Goal: Communication & Community: Ask a question

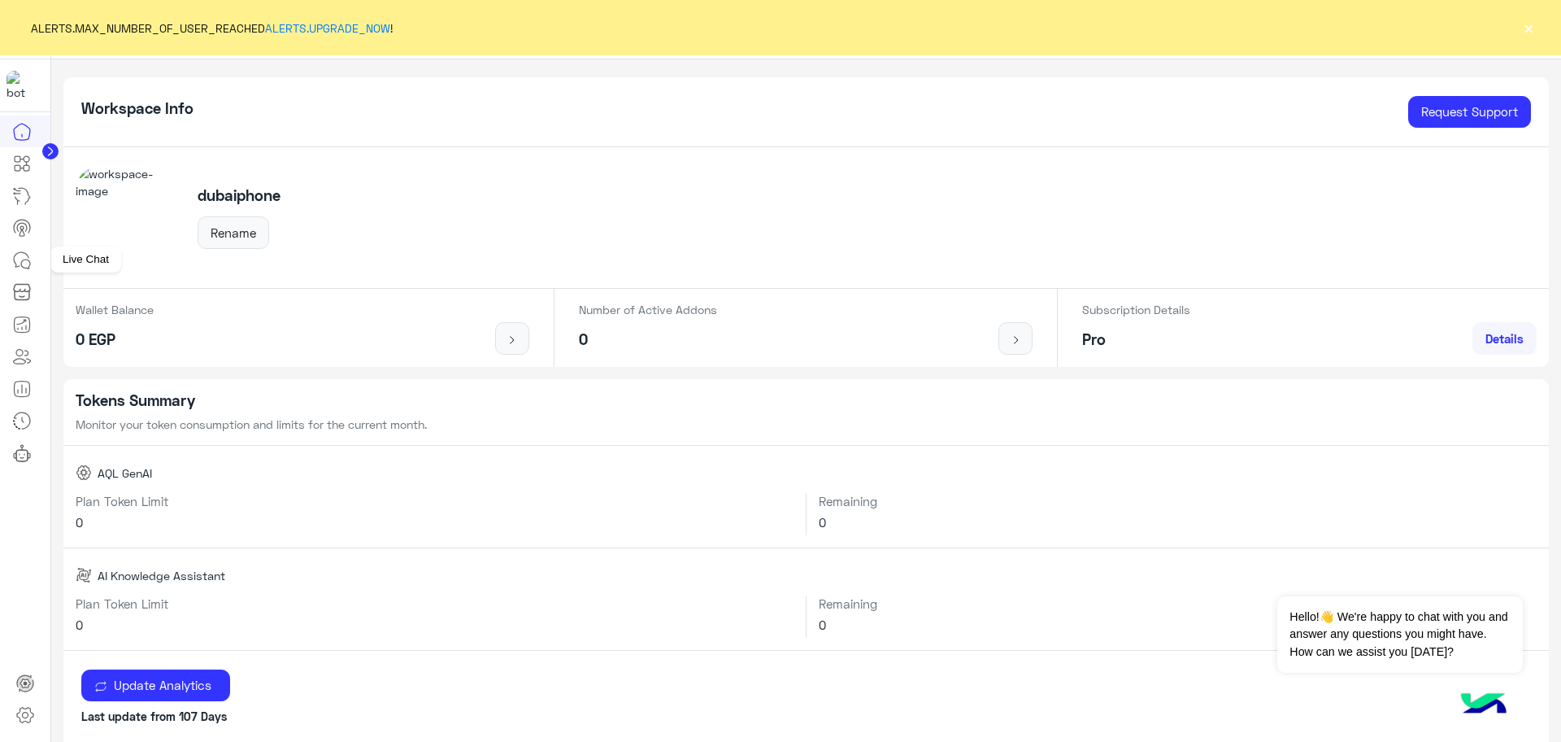
click at [25, 257] on icon at bounding box center [22, 260] width 20 height 20
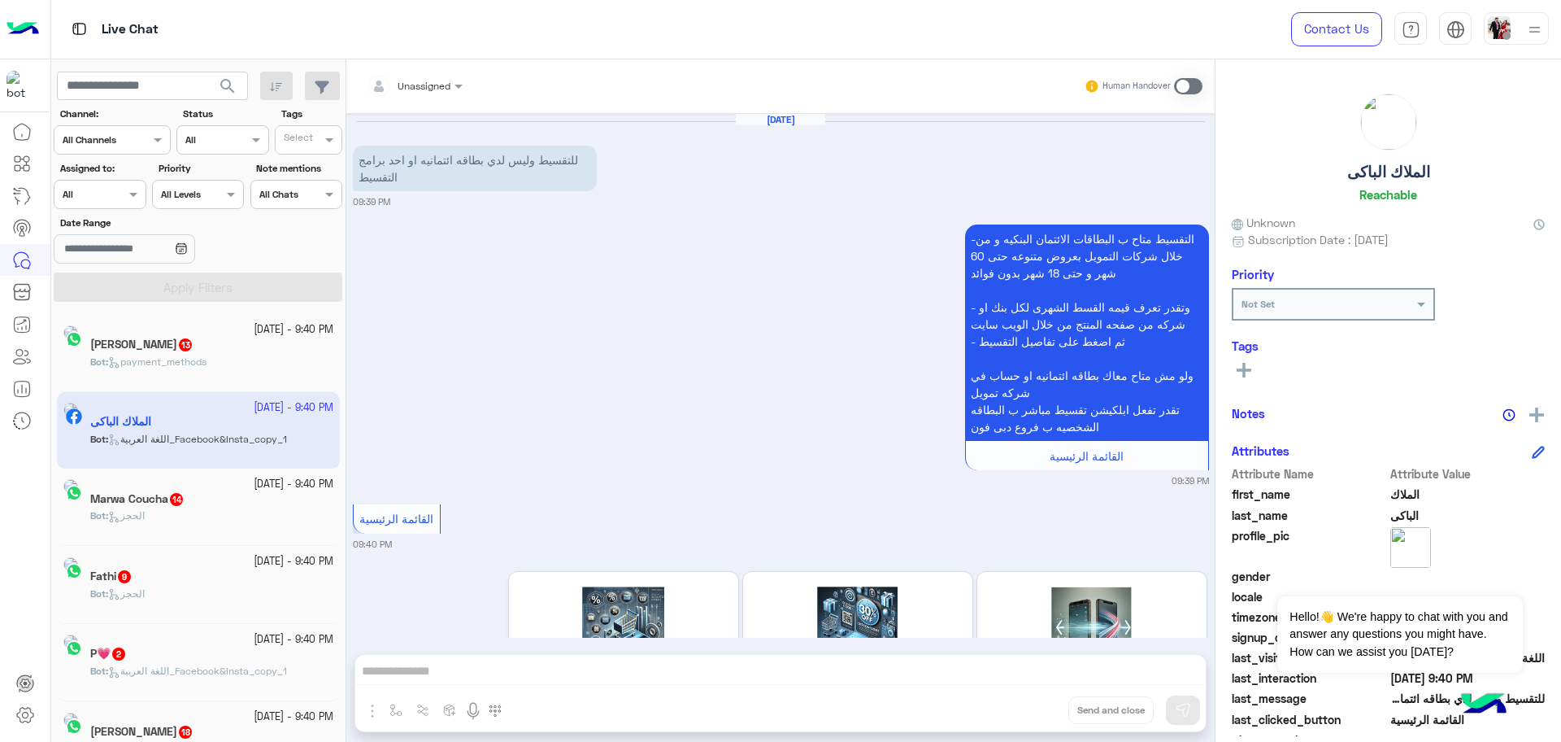
scroll to position [150, 0]
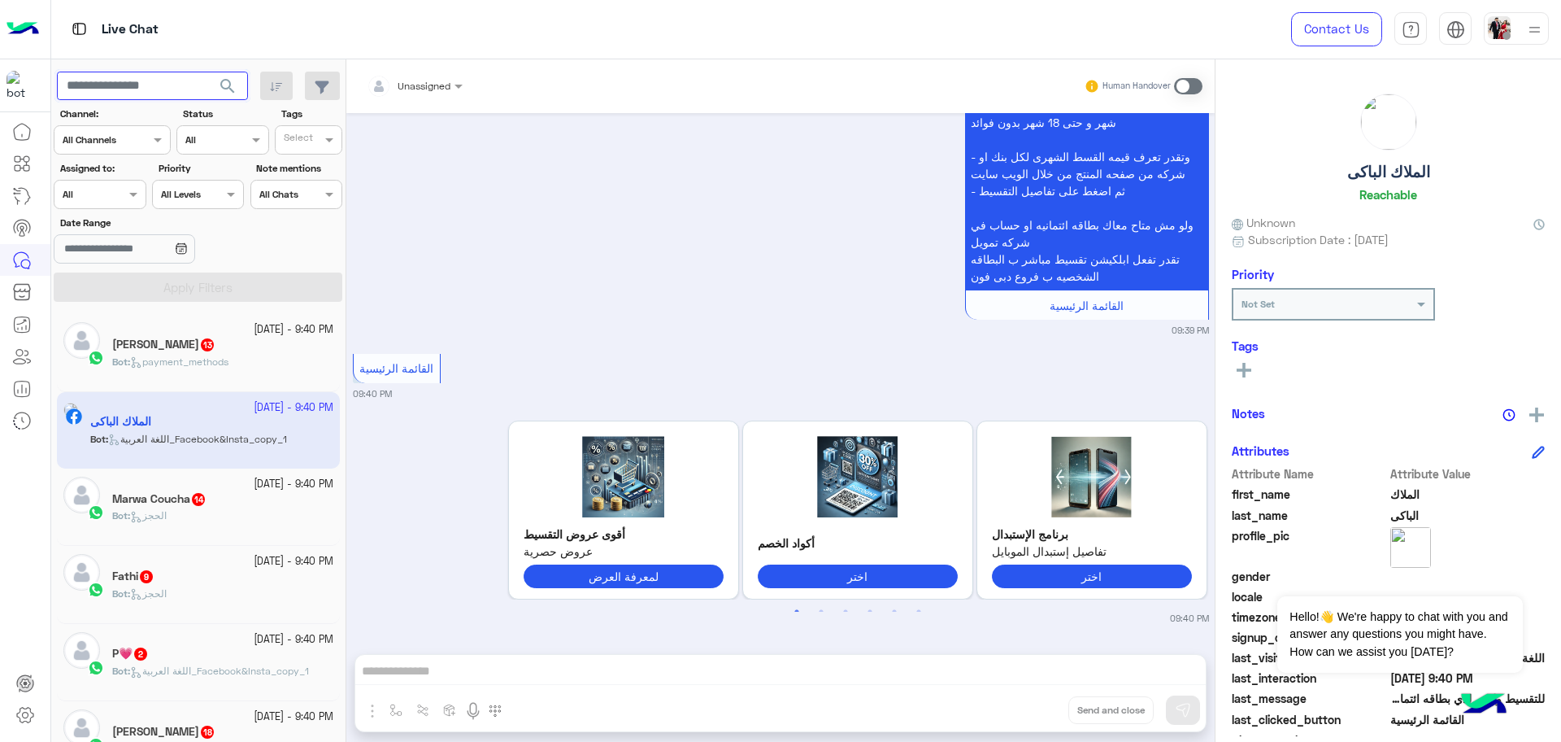
click at [112, 86] on input "text" at bounding box center [152, 86] width 191 height 29
paste input "**********"
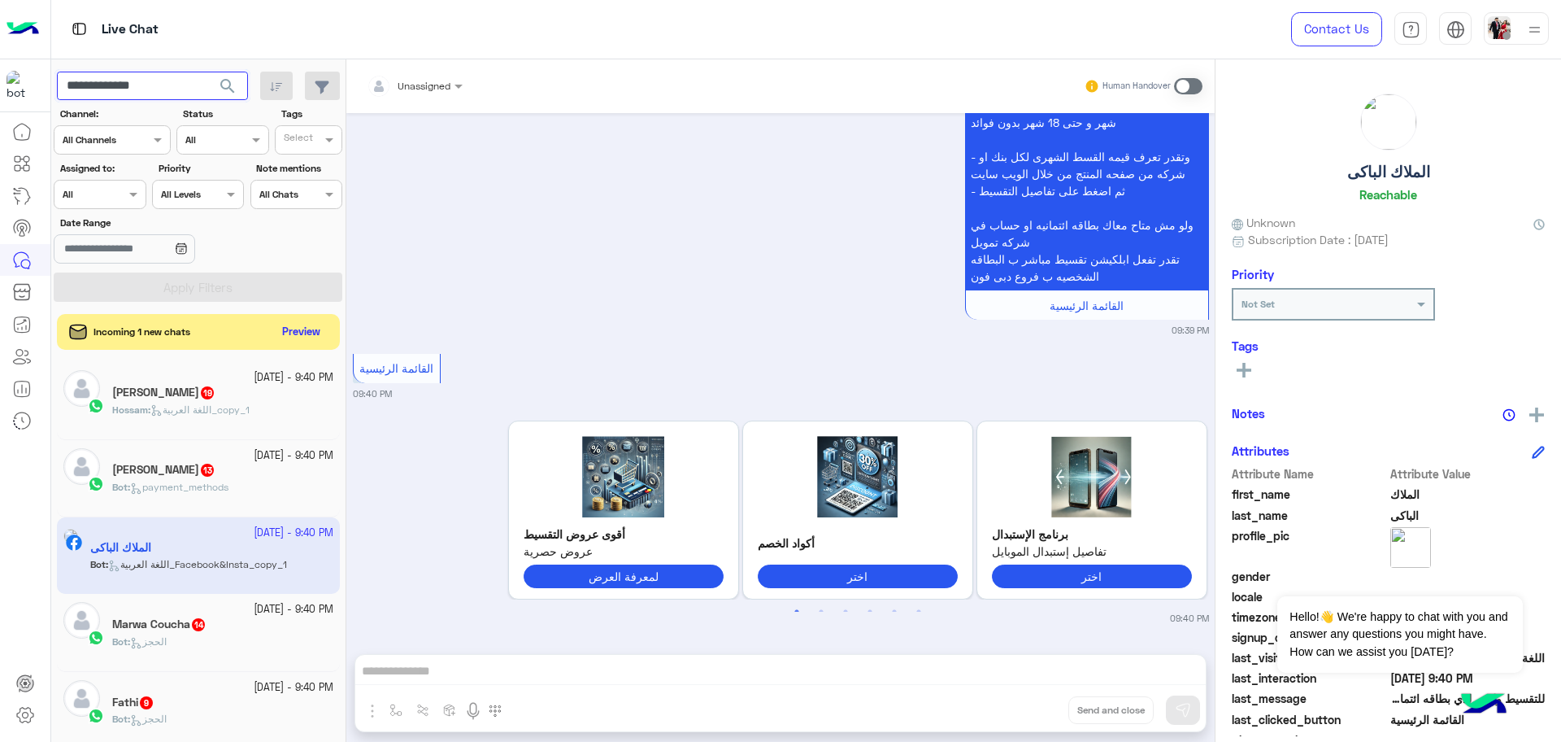
click at [208, 72] on button "search" at bounding box center [228, 89] width 40 height 35
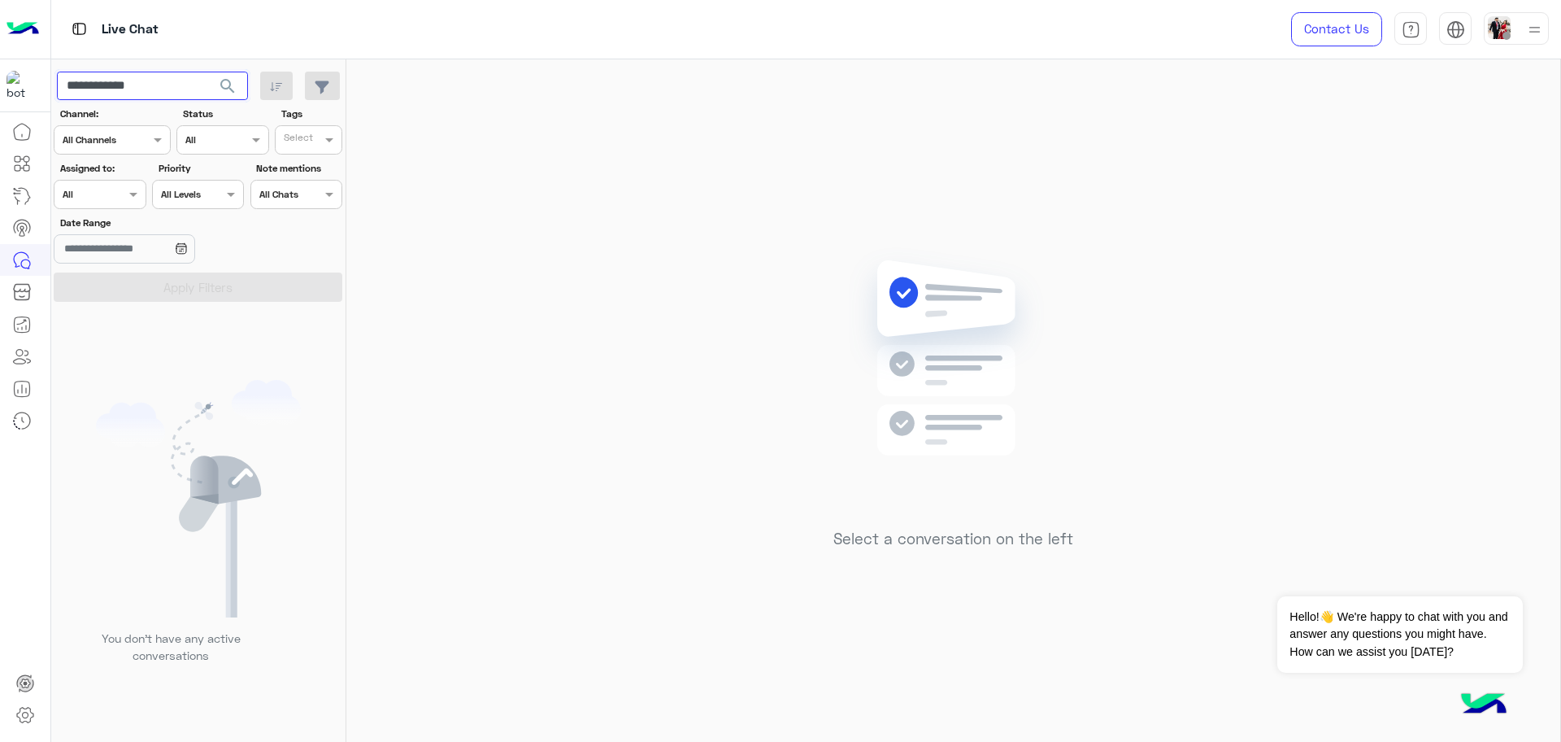
type input "**********"
click at [208, 72] on button "search" at bounding box center [228, 89] width 40 height 35
click at [1496, 576] on button "Dismiss ✕" at bounding box center [1474, 575] width 98 height 33
click at [718, 524] on div "Select a conversation on the left" at bounding box center [953, 403] width 1214 height 689
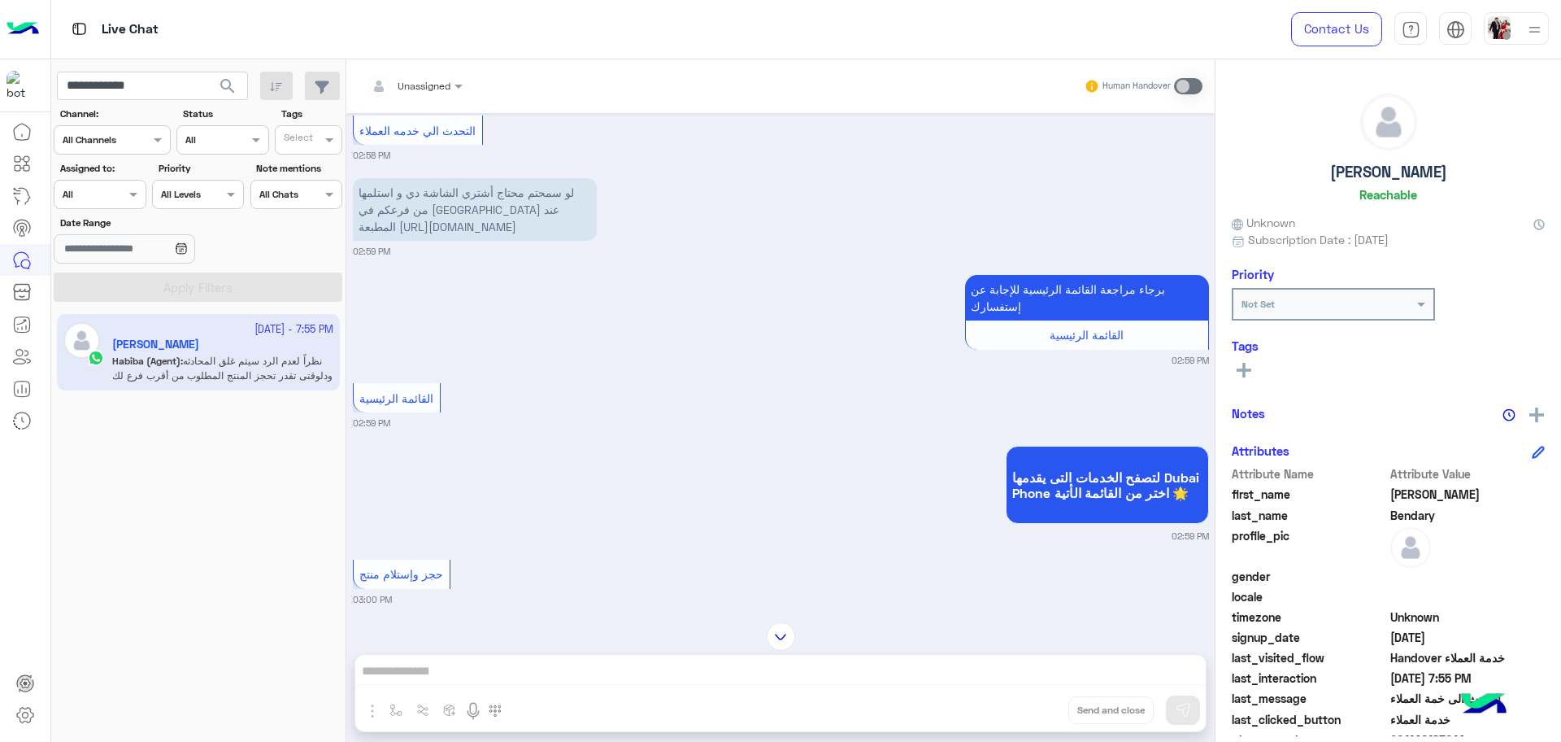
scroll to position [711, 0]
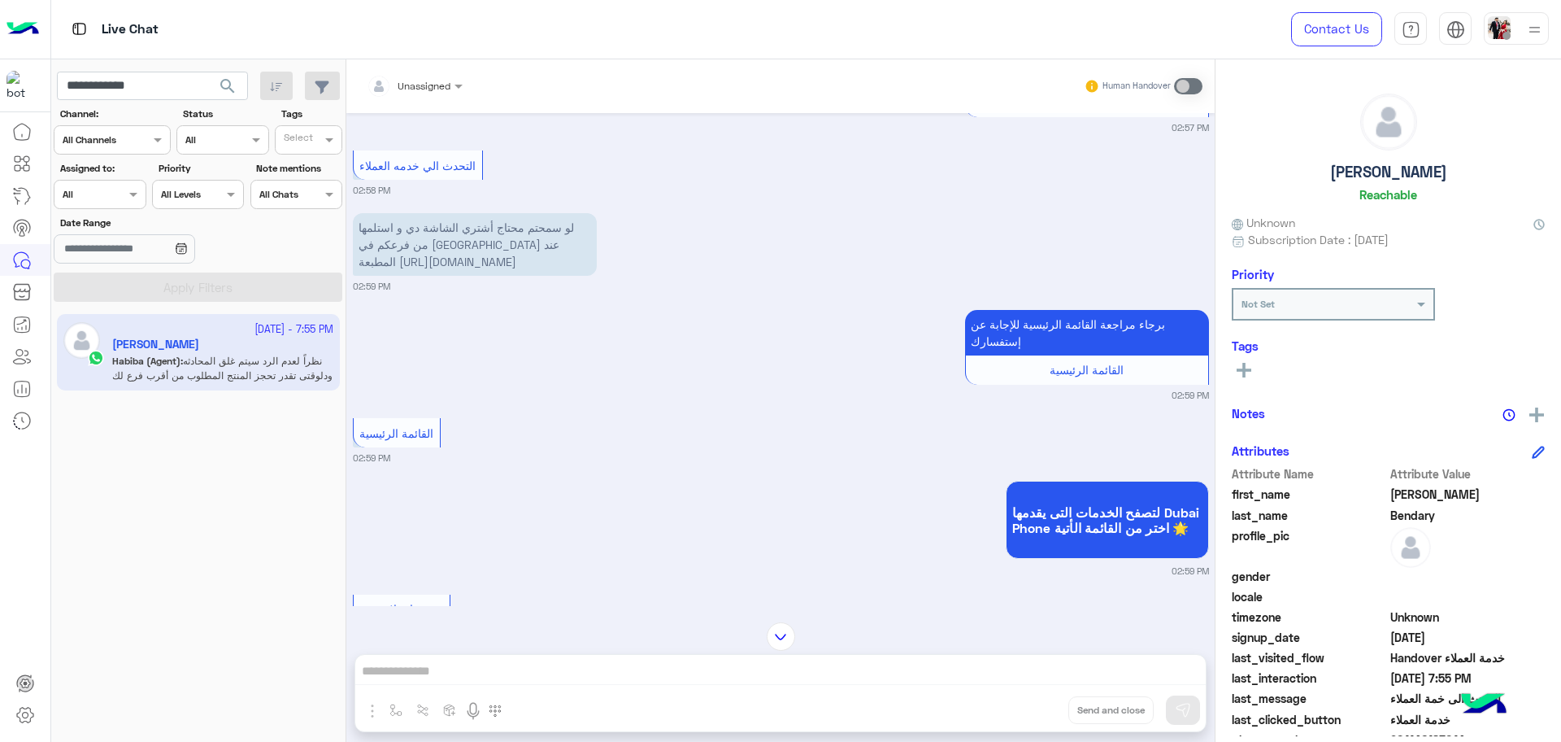
click at [398, 260] on span "لو سمحتم محتاج أشتري الشاشة دي و استلمها من فرعكم في [GEOGRAPHIC_DATA] عند المط…" at bounding box center [466, 244] width 215 height 48
click at [750, 577] on div "لتصفح الخدمات التى يقدمها Dubai Phone اختر من القائمة الأتية 🌟 02:59 PM" at bounding box center [781, 526] width 856 height 101
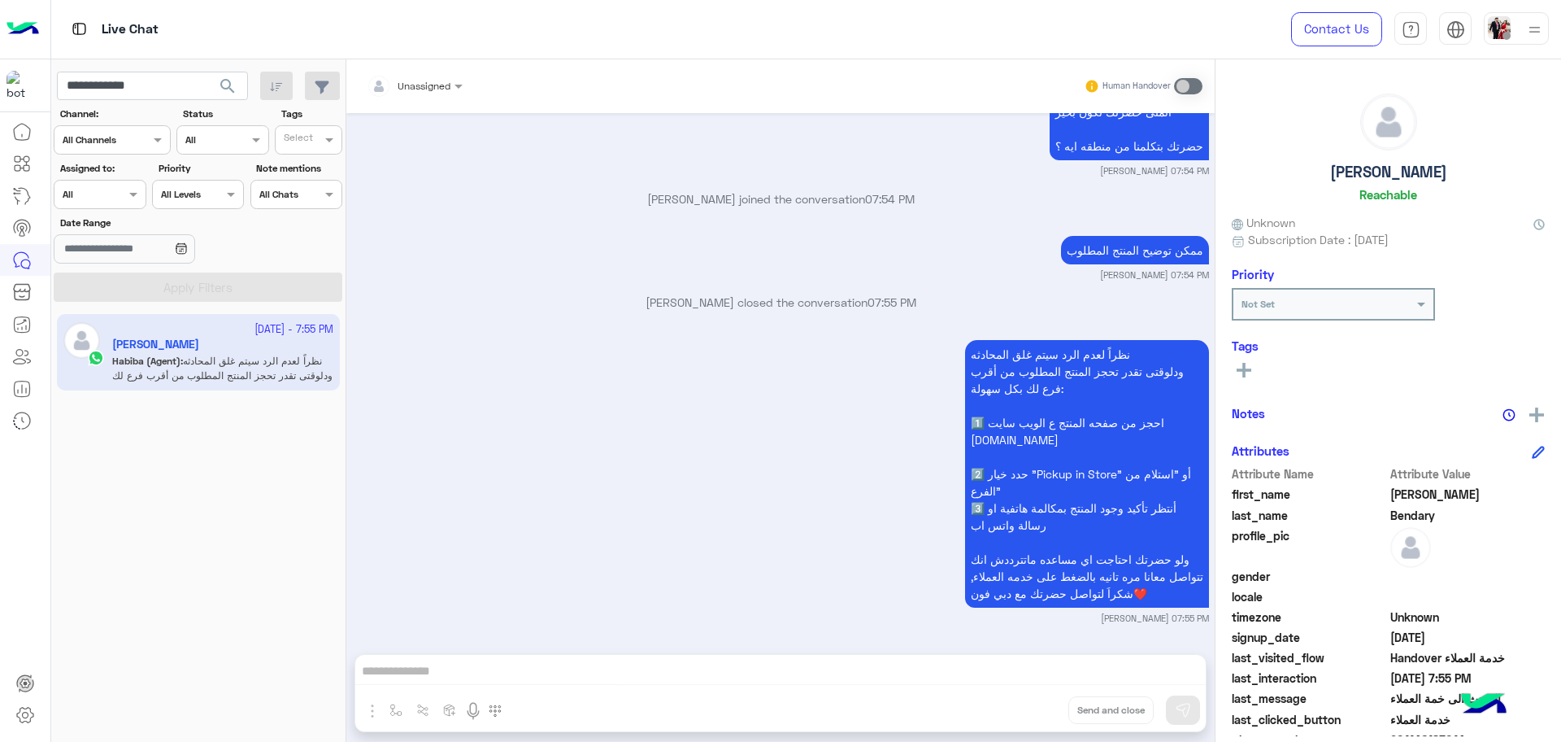
scroll to position [2314, 0]
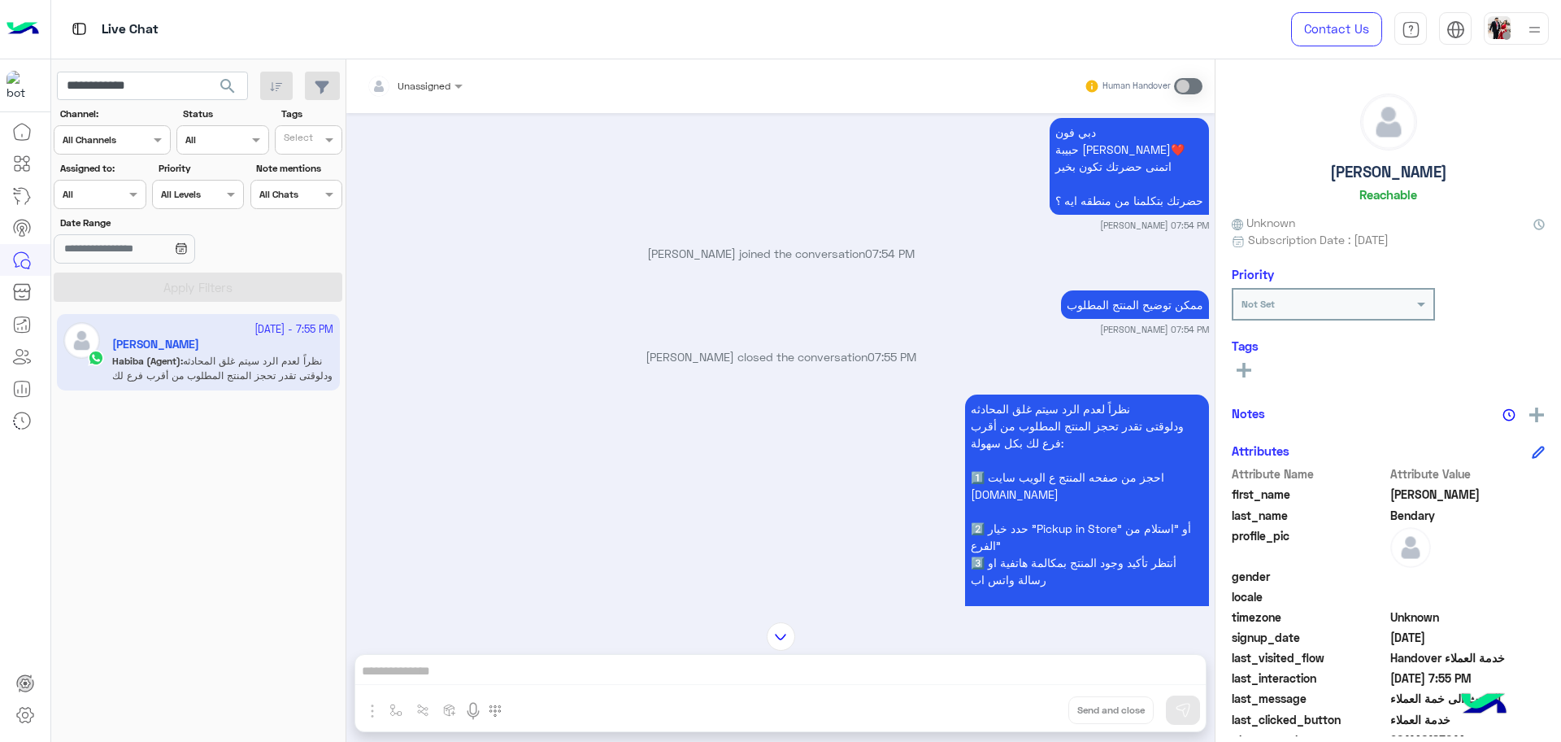
click at [406, 429] on div "[DATE] سلام عليكم 02:57 PM وعليكم السلام اهلا [PERSON_NAME] فى [GEOGRAPHIC_DATA…" at bounding box center [780, 359] width 868 height 493
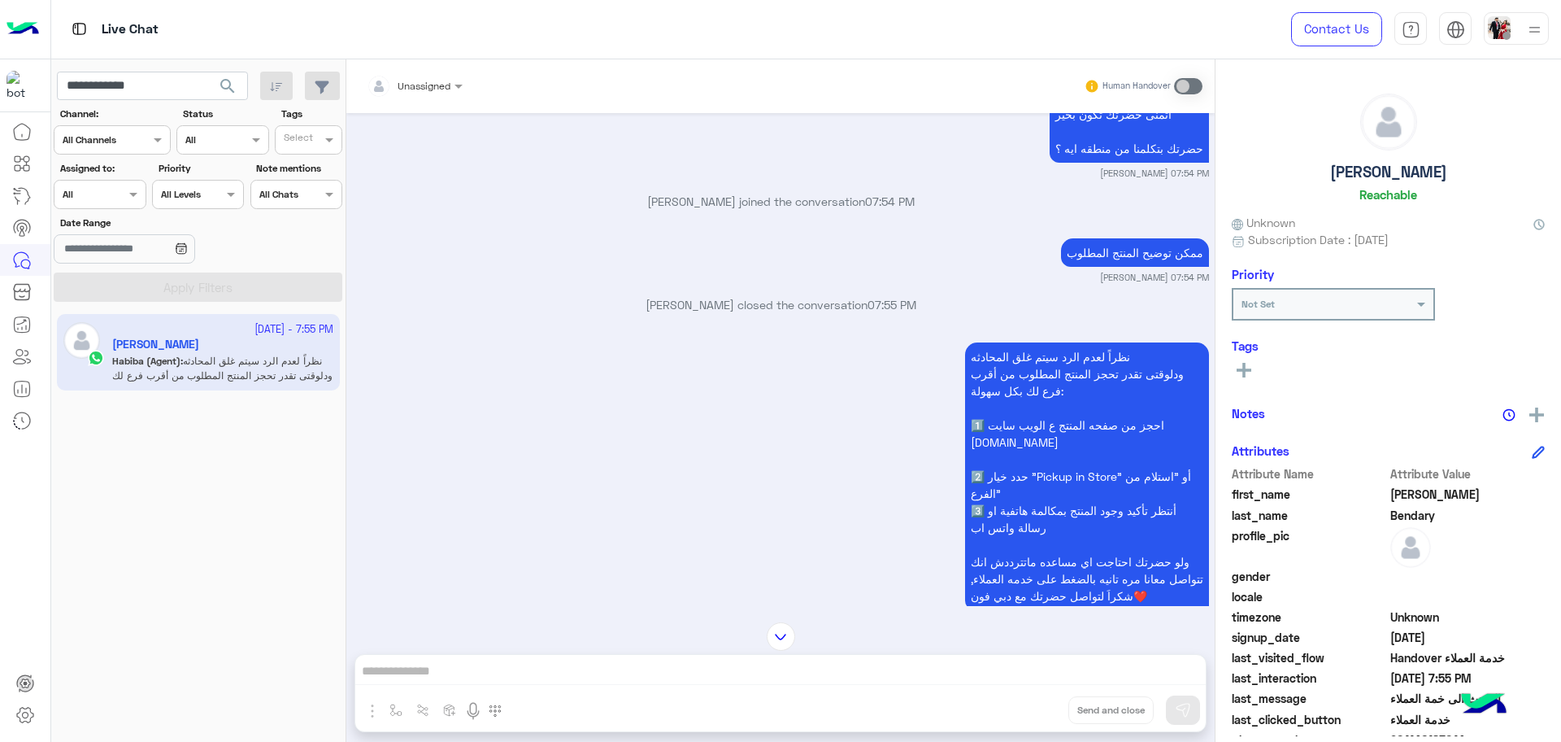
scroll to position [2416, 0]
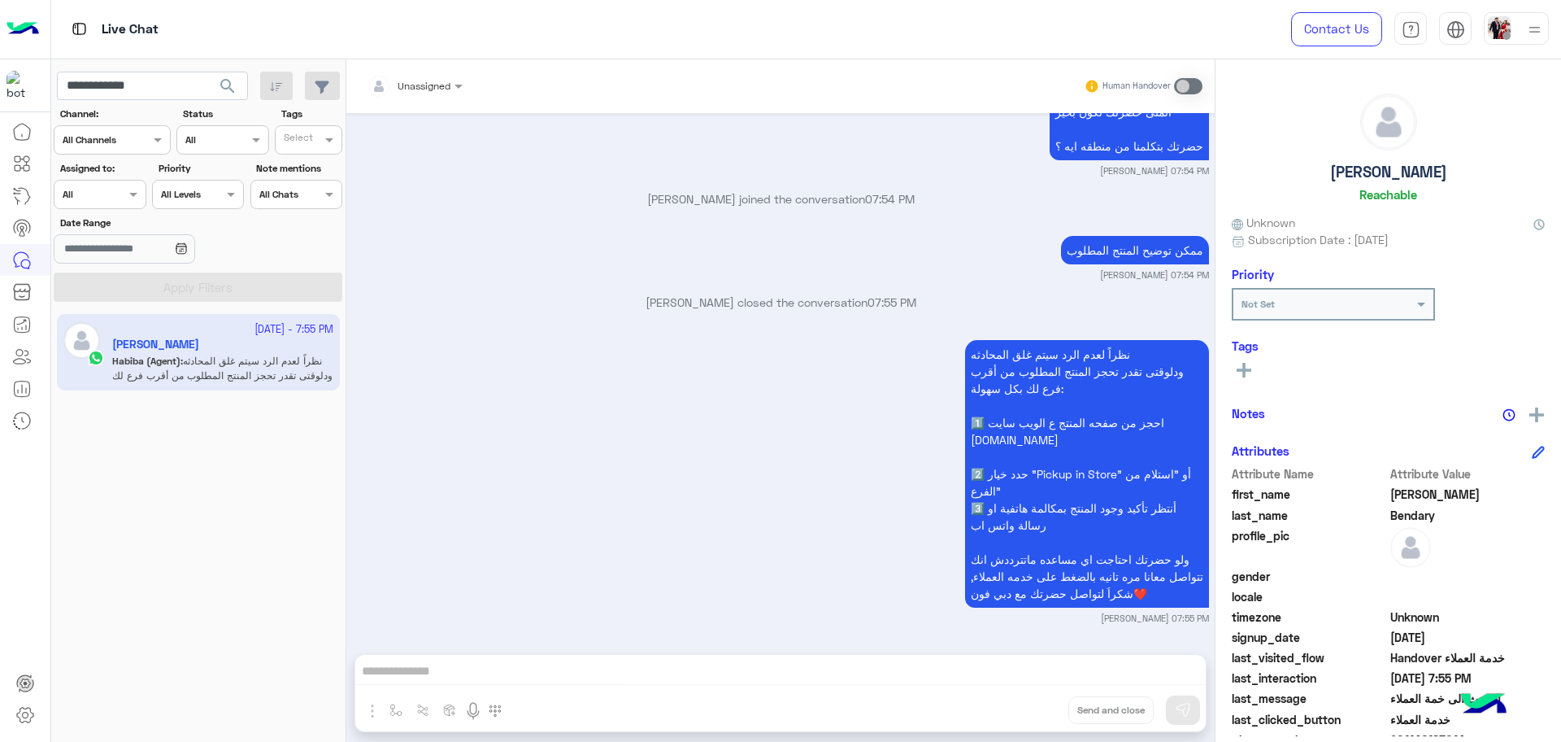
click at [414, 376] on div "نظراً لعدم الرد سيتم غلق المحادثه ودلوقتى تقدر تحجز المنتج المطلوب من أقرب فرع …" at bounding box center [781, 480] width 856 height 289
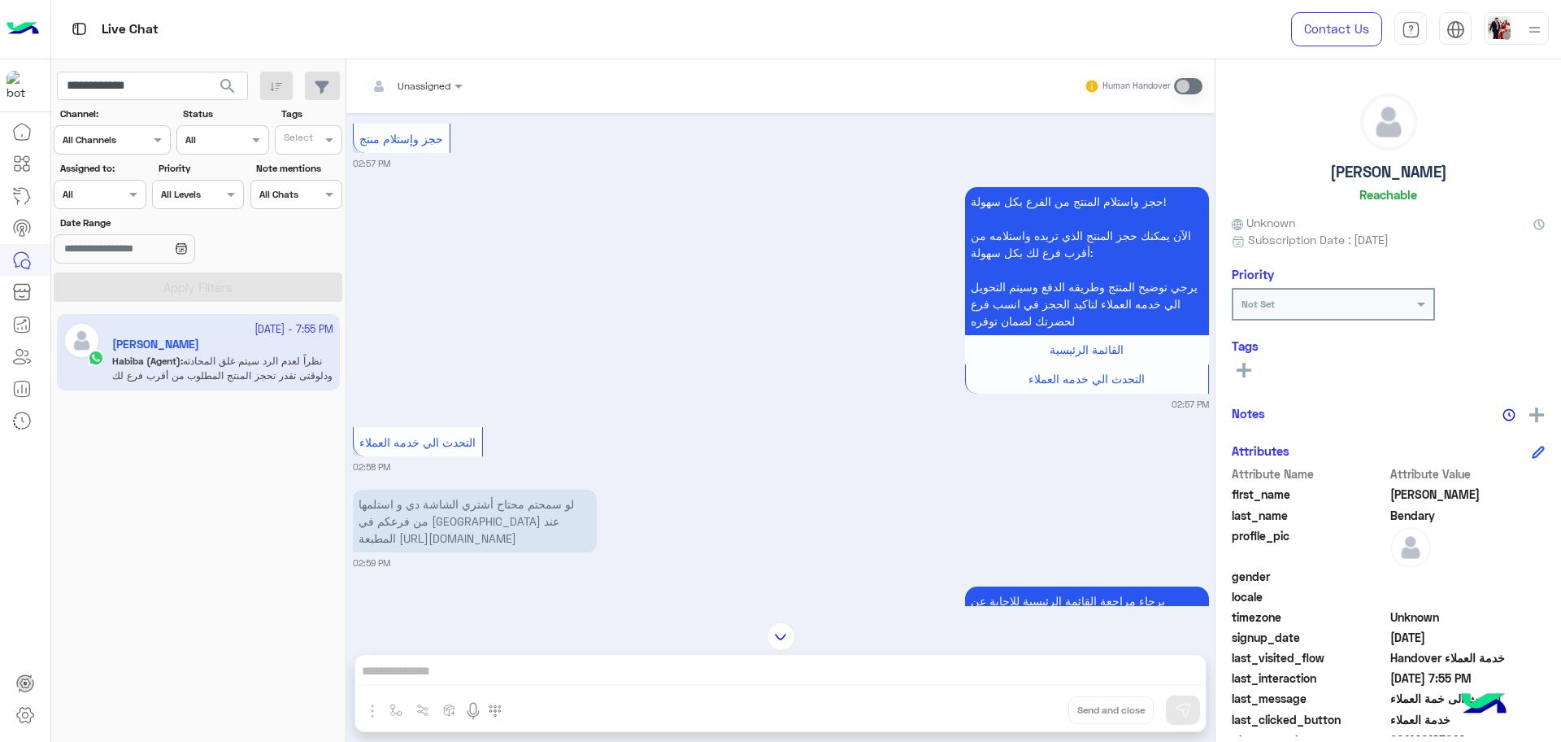
scroll to position [485, 0]
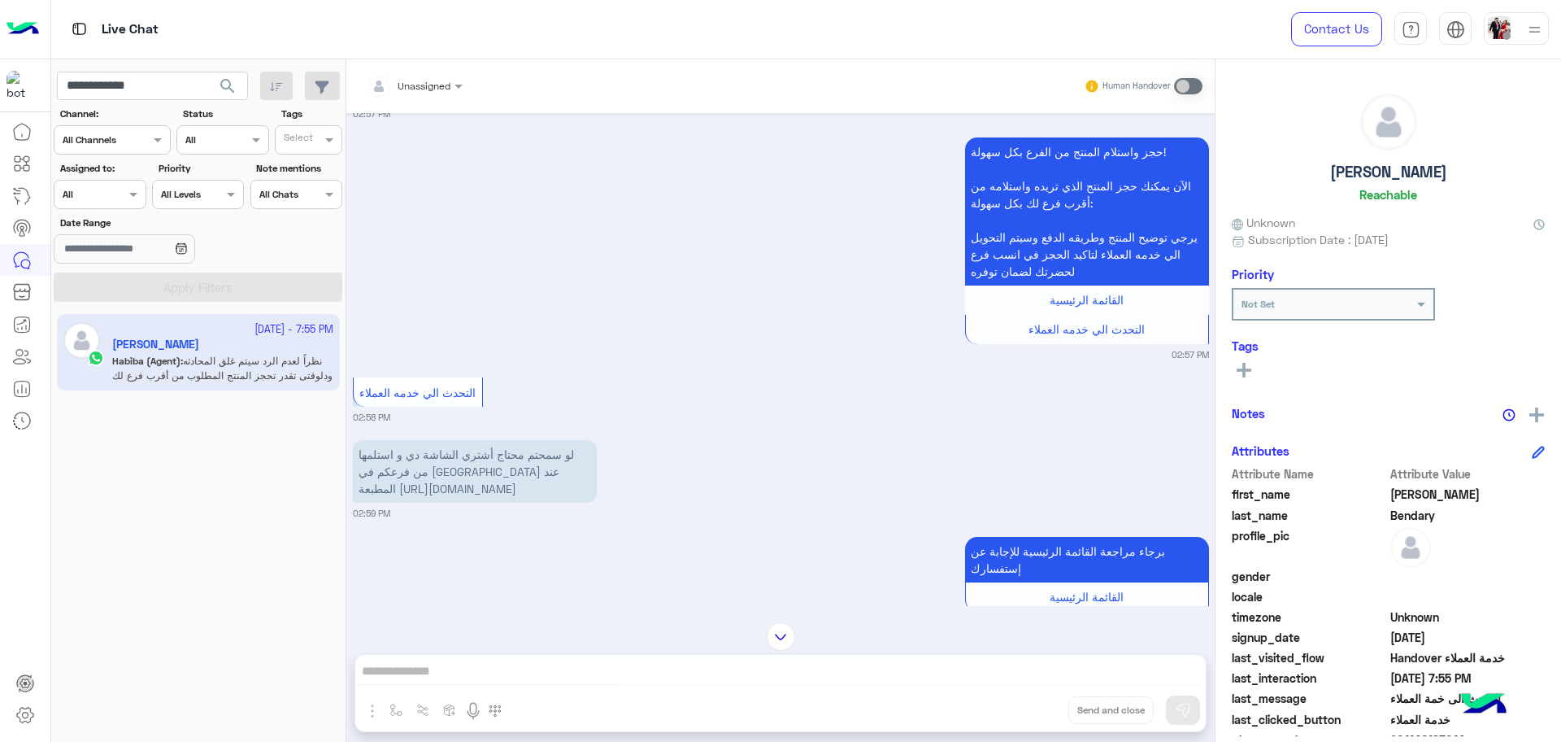
click at [483, 493] on span "لو سمحتم محتاج أشتري الشاشة دي و استلمها من فرعكم في [GEOGRAPHIC_DATA] عند المط…" at bounding box center [466, 471] width 215 height 48
click at [468, 495] on span "لو سمحتم محتاج أشتري الشاشة دي و استلمها من فرعكم في [GEOGRAPHIC_DATA] عند المط…" at bounding box center [466, 471] width 215 height 48
drag, startPoint x: 537, startPoint y: 531, endPoint x: 351, endPoint y: 488, distance: 190.3
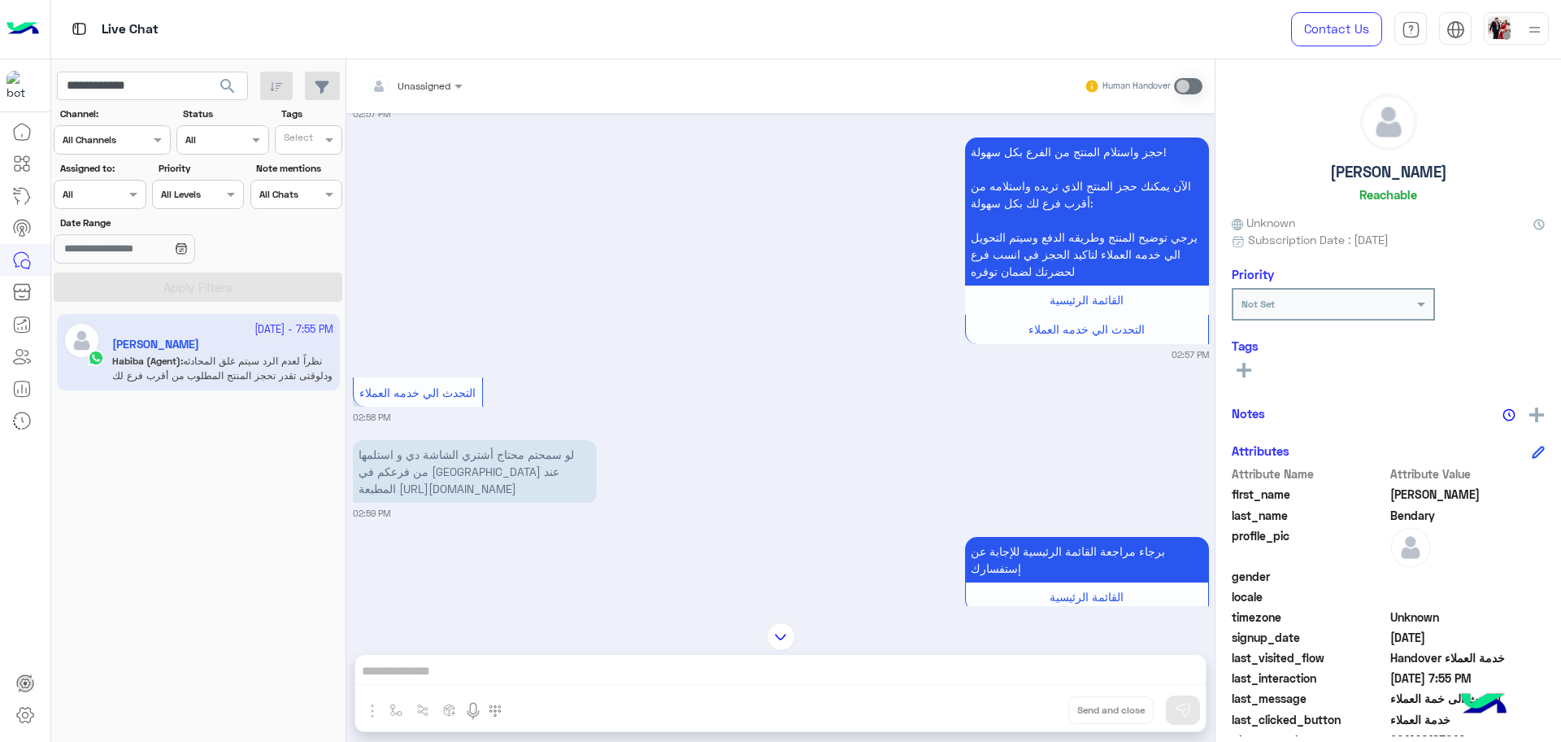
click at [351, 488] on div "[DATE] سلام عليكم 02:57 PM وعليكم السلام اهلا [PERSON_NAME] فى [GEOGRAPHIC_DATA…" at bounding box center [780, 359] width 868 height 493
copy span "[URL][DOMAIN_NAME]"
